Goal: Task Accomplishment & Management: Use online tool/utility

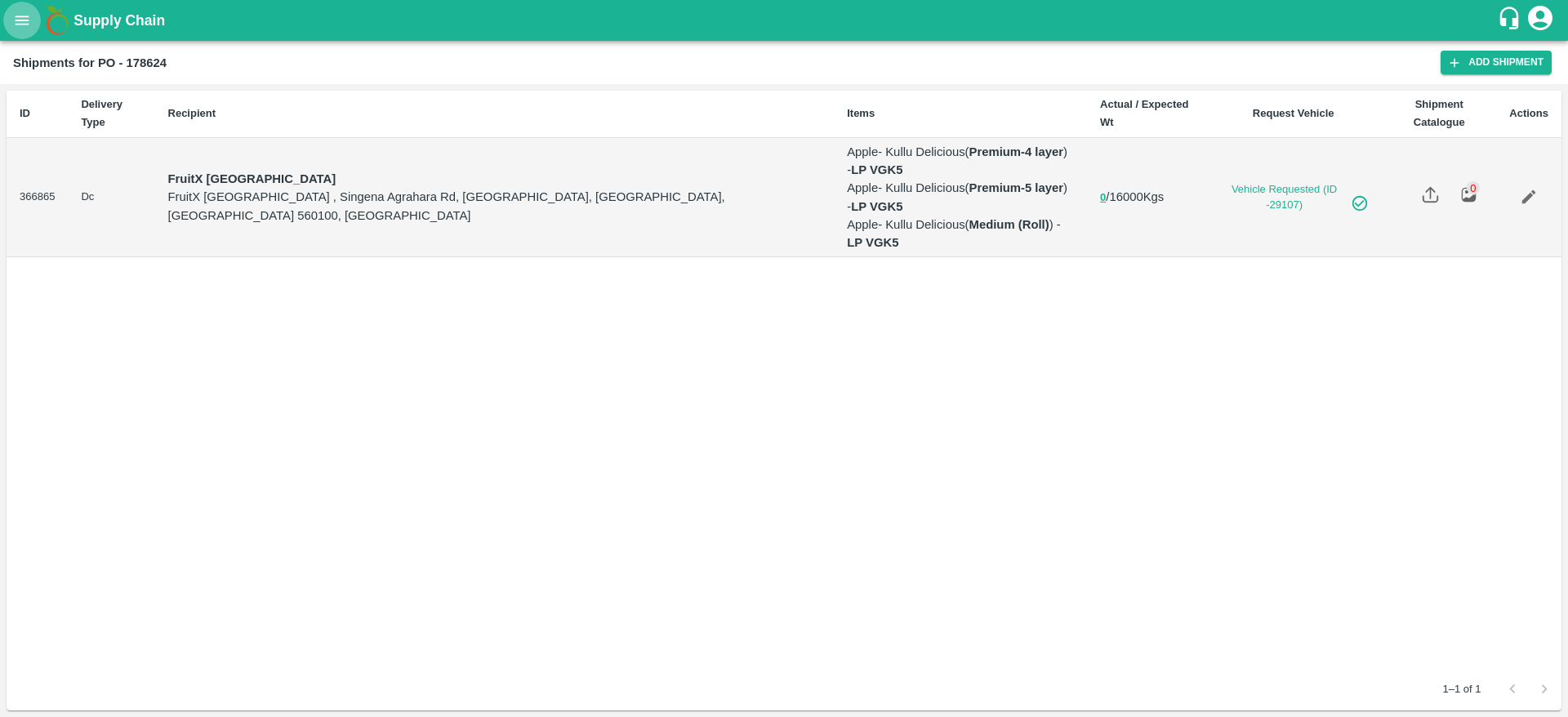
click at [17, 6] on button "open drawer" at bounding box center [22, 20] width 37 height 37
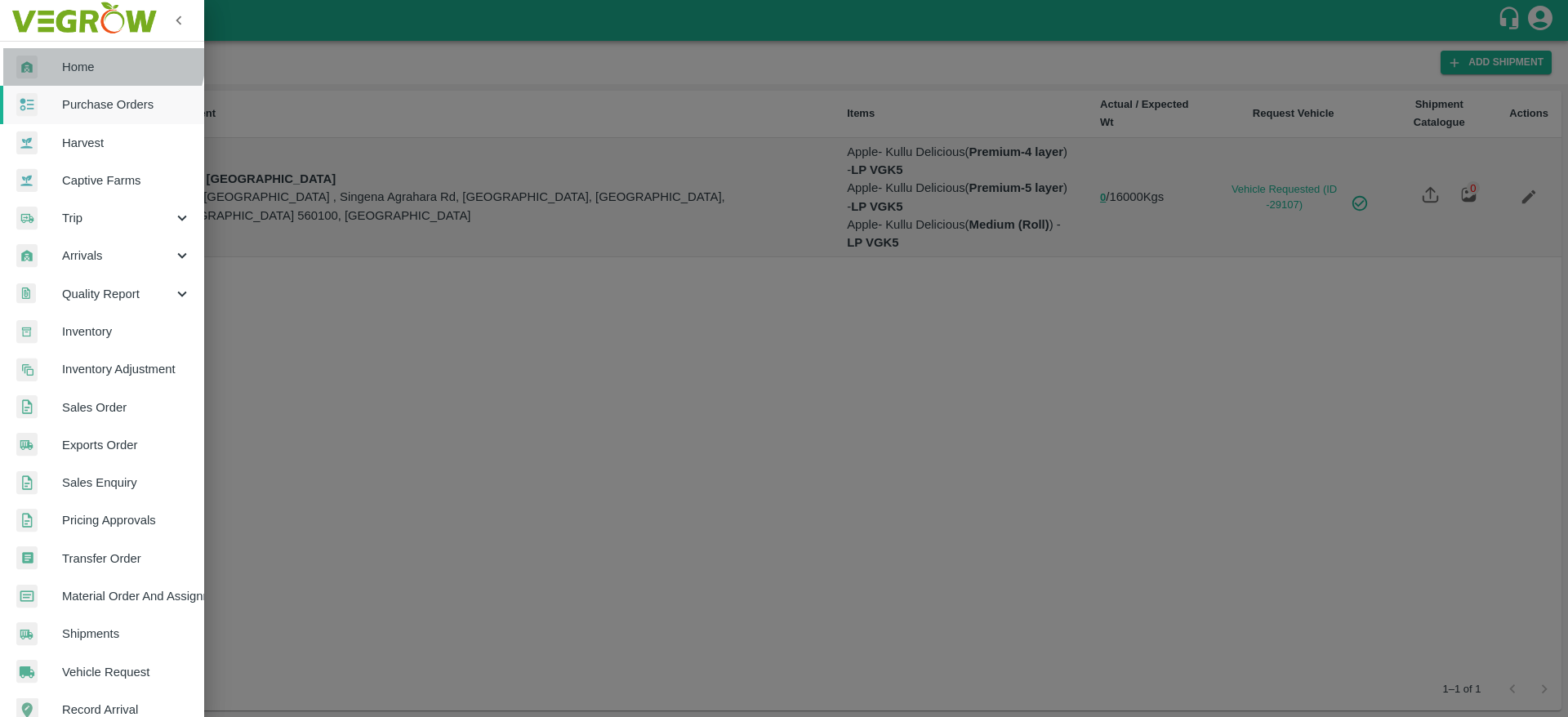
click at [99, 58] on span "Home" at bounding box center [127, 67] width 129 height 18
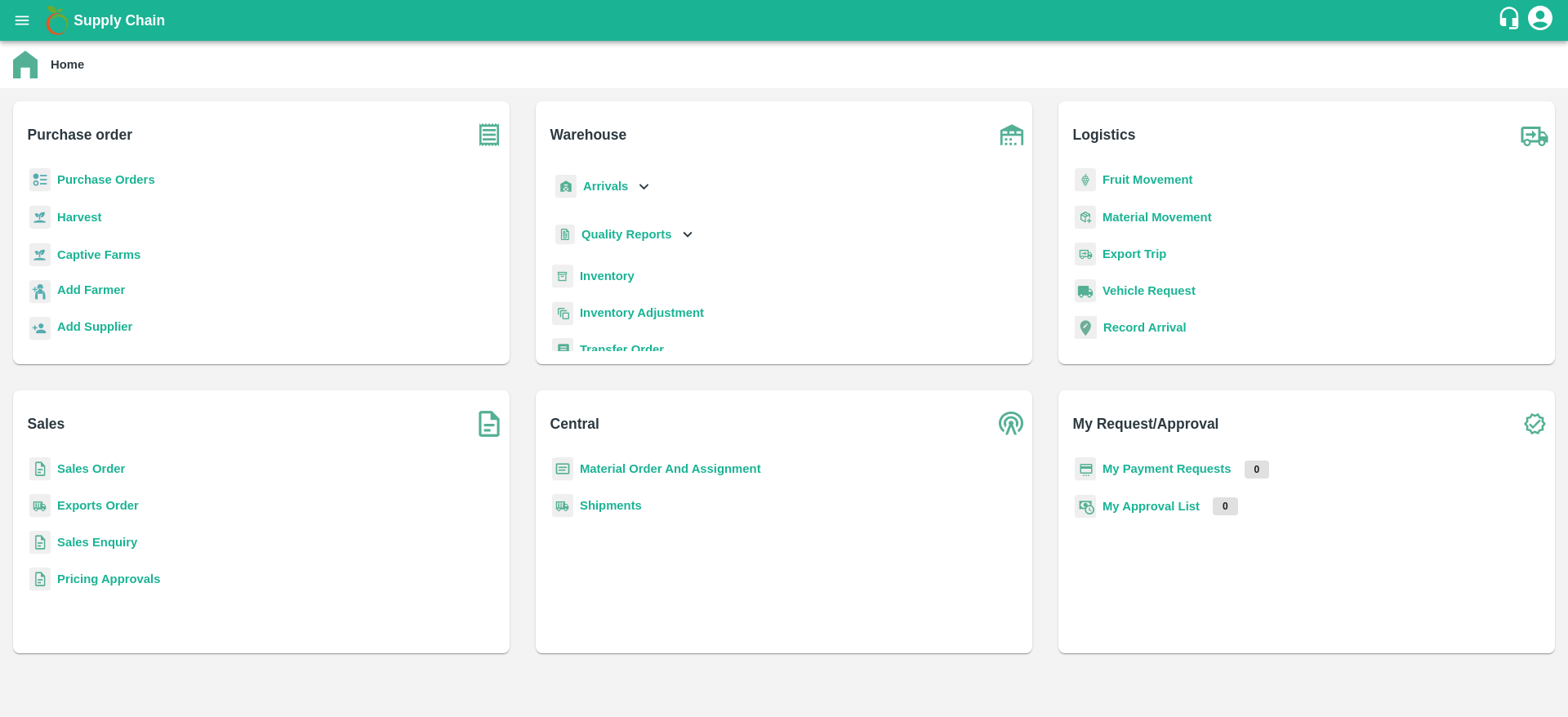
click at [623, 177] on p "Arrivals" at bounding box center [605, 186] width 45 height 18
click at [695, 211] on div "Arrivals Gate In [GEOGRAPHIC_DATA] Arrivals Cross Dock" at bounding box center [784, 250] width 470 height 163
click at [637, 182] on icon at bounding box center [644, 186] width 18 height 18
click at [618, 275] on b "Inventory" at bounding box center [607, 276] width 55 height 13
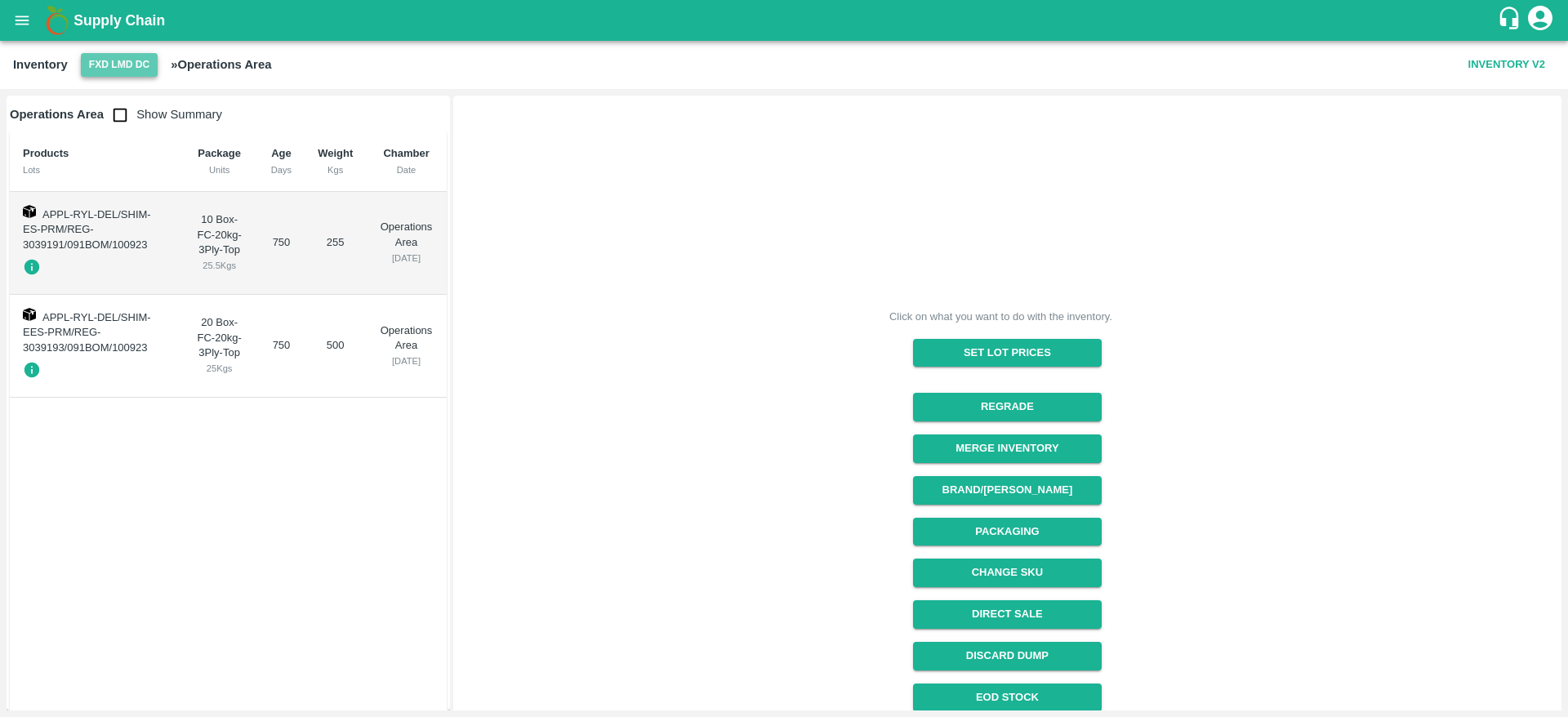
click at [116, 54] on button "FXD LMD DC" at bounding box center [119, 64] width 77 height 23
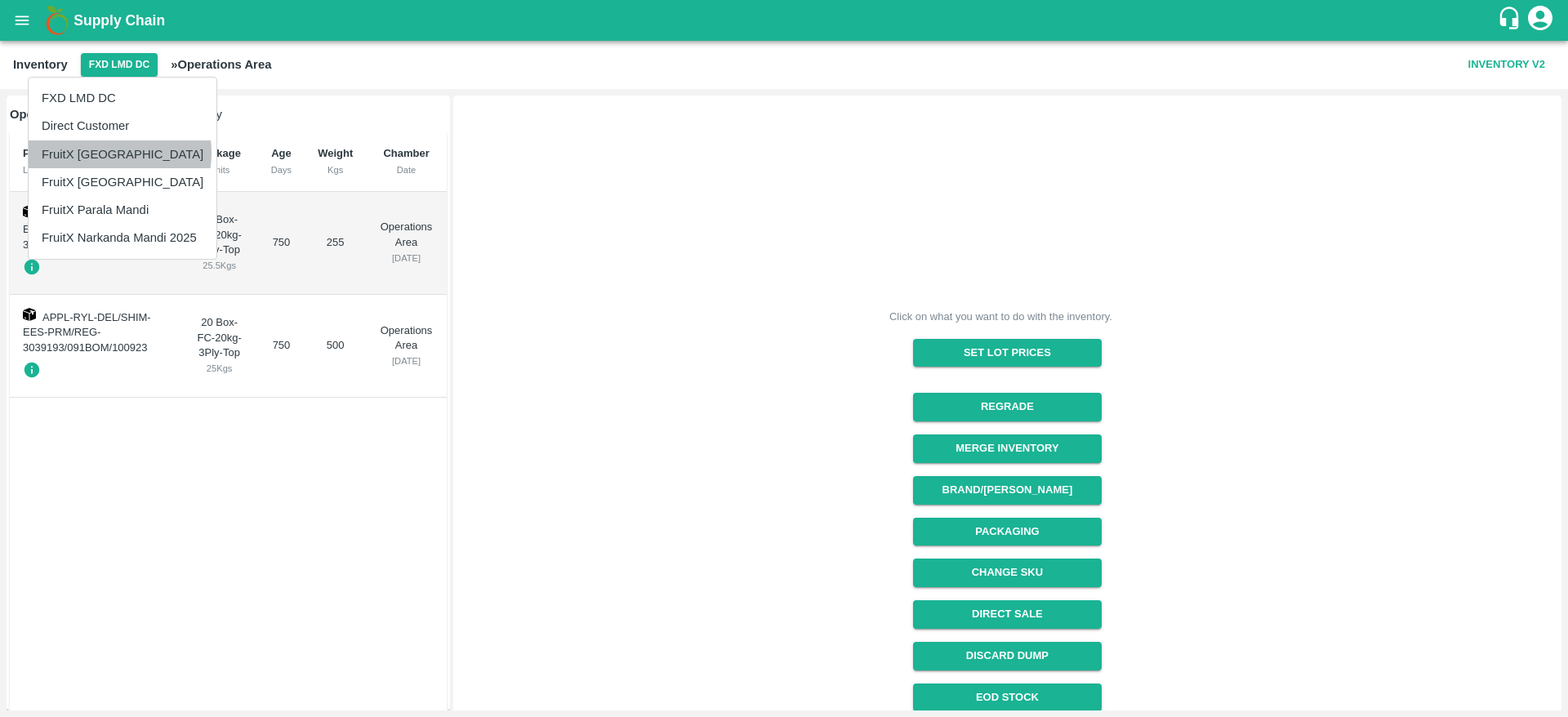
click at [103, 153] on li "FruitX [GEOGRAPHIC_DATA]" at bounding box center [122, 154] width 188 height 28
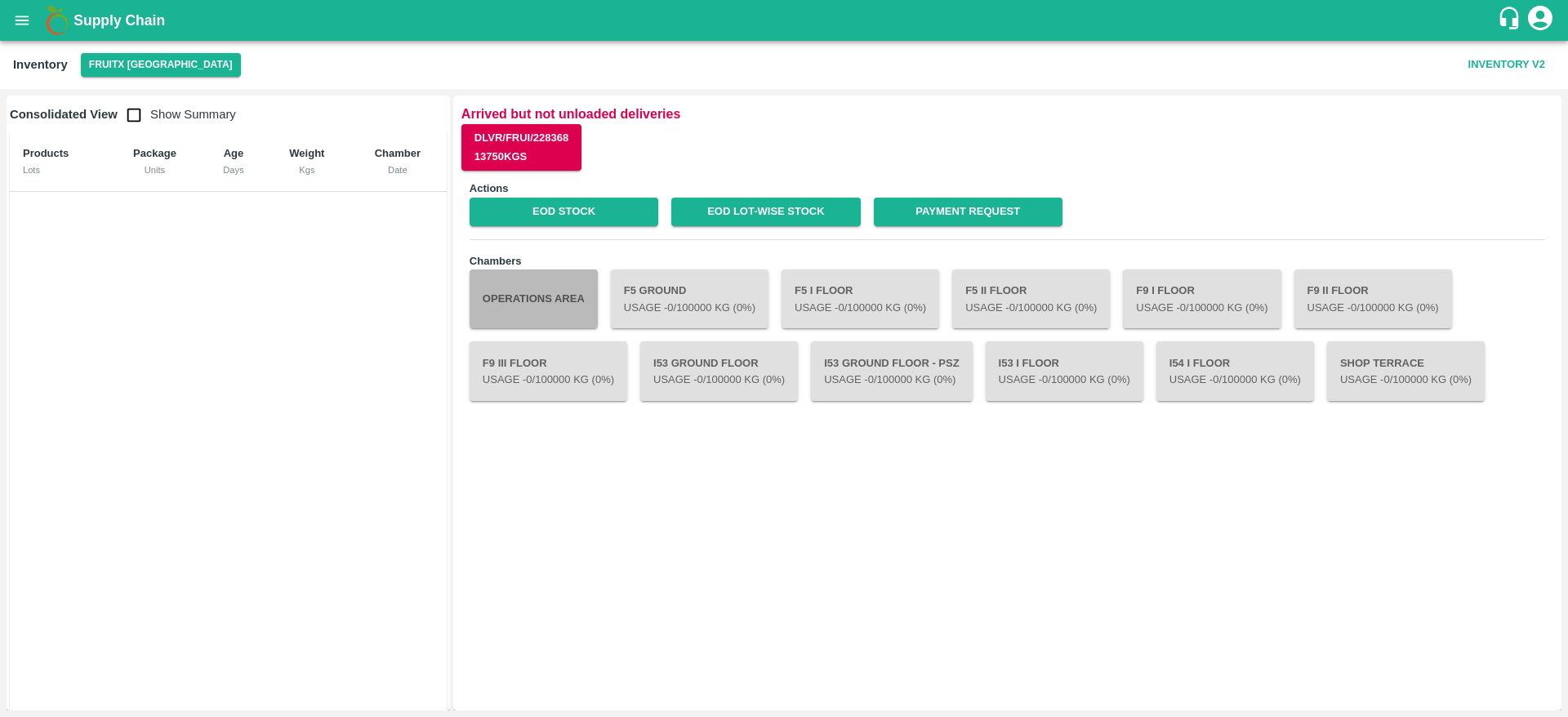
click at [553, 288] on button "Operations Area" at bounding box center [533, 299] width 128 height 59
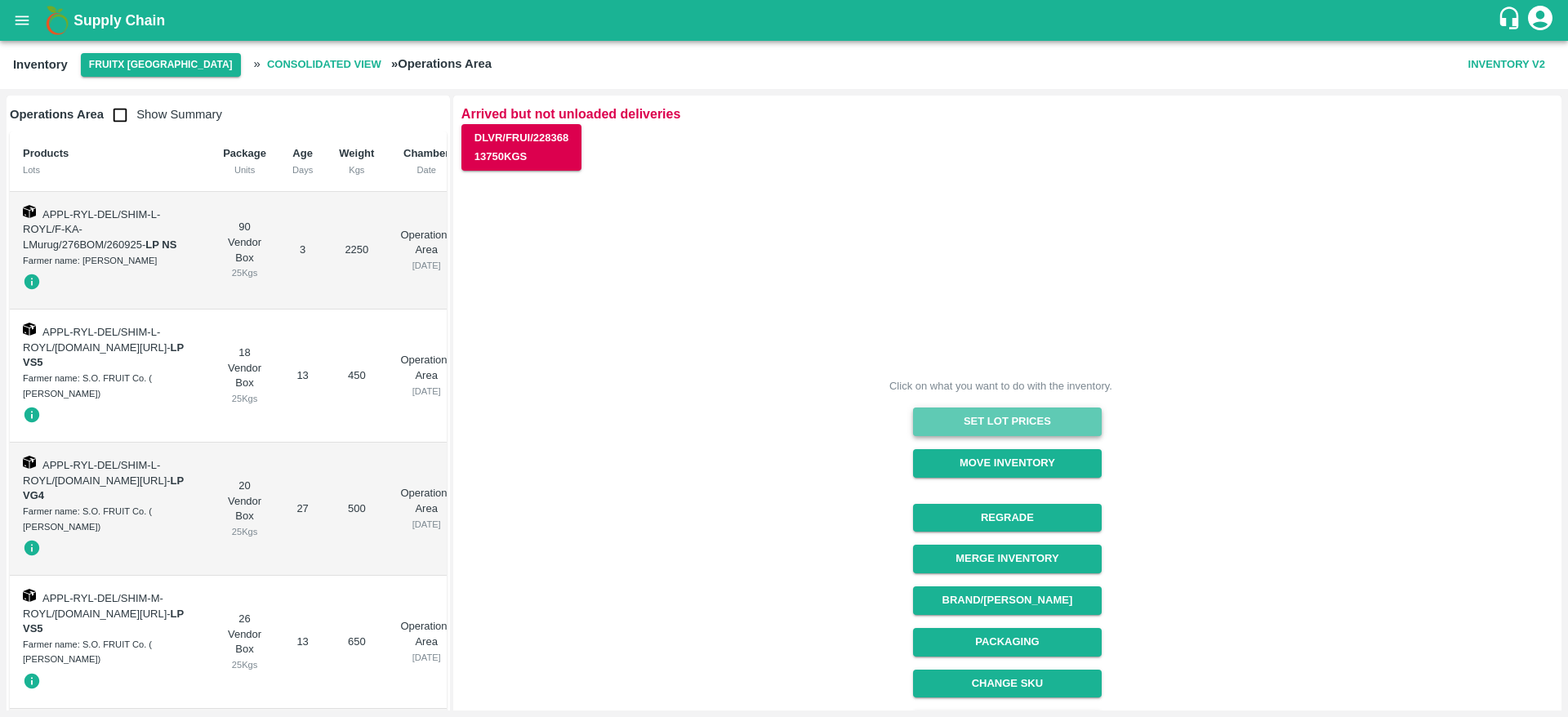
click at [987, 420] on button "Set Lot Prices" at bounding box center [1008, 421] width 189 height 29
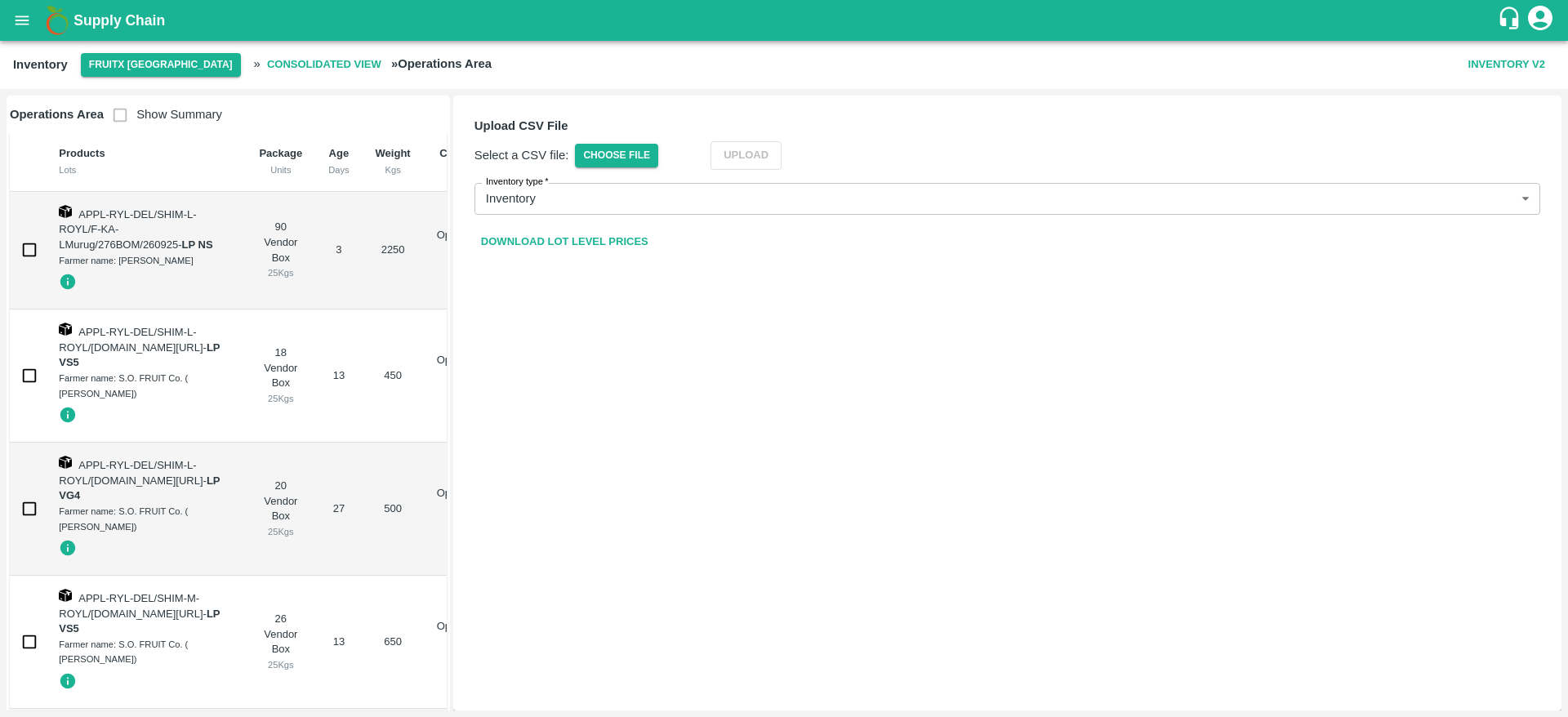
click at [633, 226] on form "Upload CSV File Select a CSV file: Choose File Upload Inventory type   * Invent…" at bounding box center [1007, 186] width 1092 height 166
click at [634, 236] on link "Download Lot Level Prices" at bounding box center [565, 242] width 180 height 29
click at [649, 148] on span "Choose File" at bounding box center [617, 155] width 83 height 23
click at [0, 0] on input "Choose File" at bounding box center [0, 0] width 0 height 0
click at [781, 155] on button "Upload" at bounding box center [771, 155] width 71 height 29
